Goal: Information Seeking & Learning: Compare options

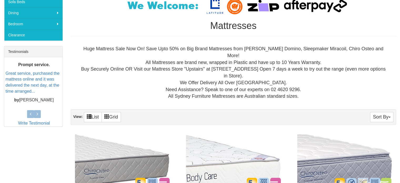
scroll to position [176, 0]
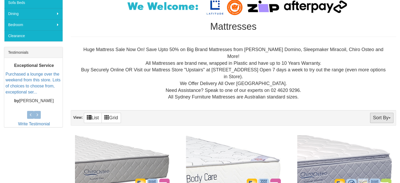
click at [379, 112] on button "Sort By" at bounding box center [381, 117] width 23 height 10
click at [367, 132] on link "Price+" at bounding box center [372, 135] width 42 height 7
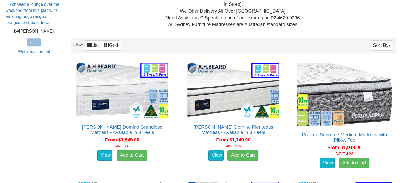
scroll to position [250, 0]
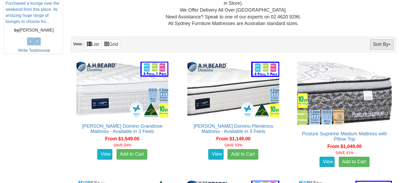
click at [379, 41] on button "Sort By" at bounding box center [381, 44] width 23 height 10
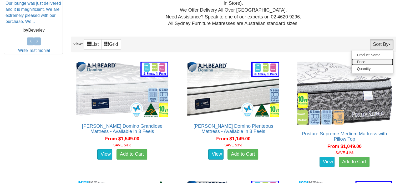
click at [377, 58] on link "Price-" at bounding box center [372, 61] width 42 height 7
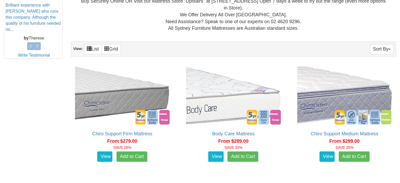
scroll to position [244, 0]
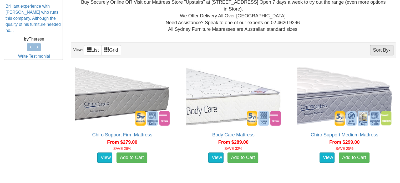
click at [381, 46] on button "Sort By" at bounding box center [381, 50] width 23 height 10
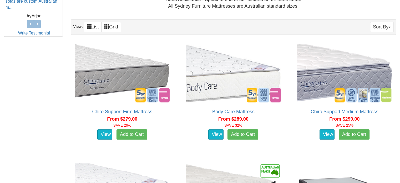
scroll to position [265, 0]
